Goal: Navigation & Orientation: Find specific page/section

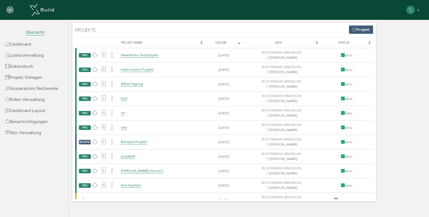
click at [11, 11] on icon at bounding box center [10, 10] width 6 height 8
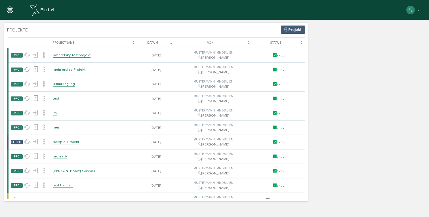
click at [11, 11] on icon at bounding box center [10, 10] width 6 height 8
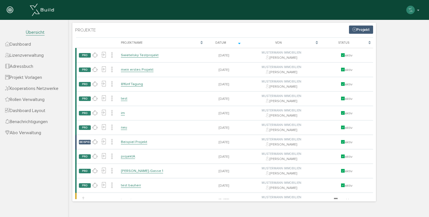
click at [22, 44] on span "Dashboard" at bounding box center [18, 44] width 26 height 6
click at [34, 34] on span "Übersicht" at bounding box center [35, 33] width 19 height 6
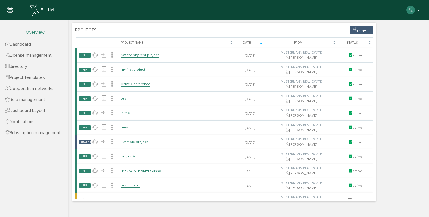
click at [419, 10] on button "button" at bounding box center [413, 10] width 14 height 9
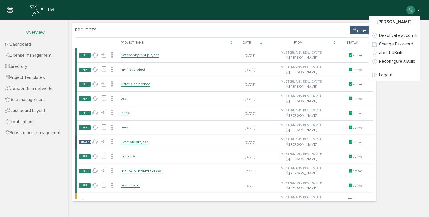
click at [419, 10] on button "button" at bounding box center [413, 10] width 14 height 9
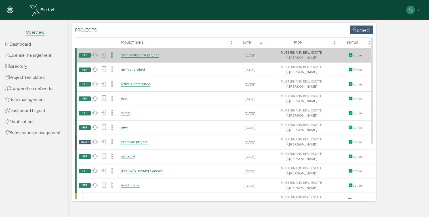
click at [112, 55] on icon at bounding box center [111, 55] width 5 height 8
click at [112, 54] on icon at bounding box center [111, 55] width 5 height 8
click at [138, 56] on font "Swietelsky test project" at bounding box center [140, 55] width 38 height 5
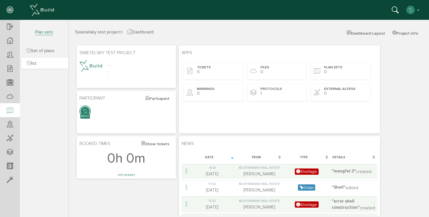
click at [37, 61] on font "list" at bounding box center [34, 63] width 6 height 6
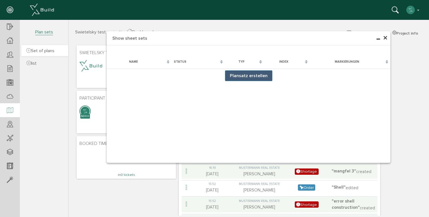
click at [47, 51] on font "Set of plans" at bounding box center [43, 51] width 24 height 6
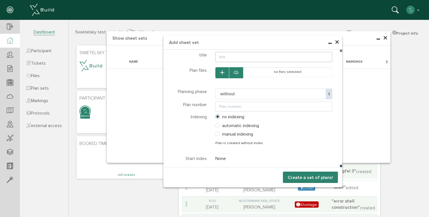
click at [336, 41] on font "×" at bounding box center [337, 42] width 5 height 11
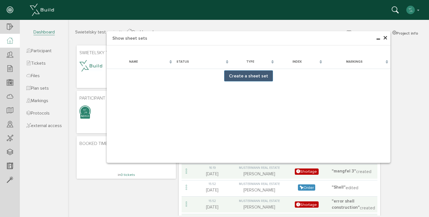
click at [385, 37] on font "×" at bounding box center [385, 38] width 5 height 11
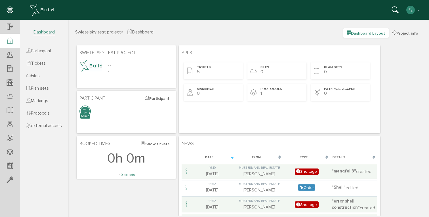
click at [372, 34] on font "Dashboard Layout" at bounding box center [368, 33] width 34 height 5
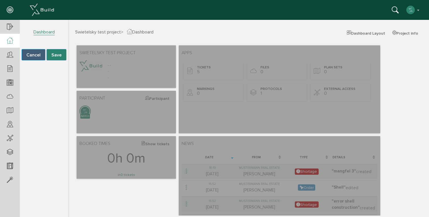
click at [32, 55] on font "Cancel" at bounding box center [33, 55] width 14 height 6
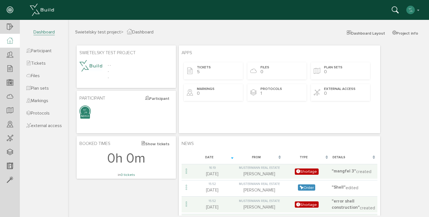
click at [39, 7] on img at bounding box center [42, 10] width 24 height 12
click at [42, 10] on img at bounding box center [42, 10] width 24 height 12
